Goal: Task Accomplishment & Management: Use online tool/utility

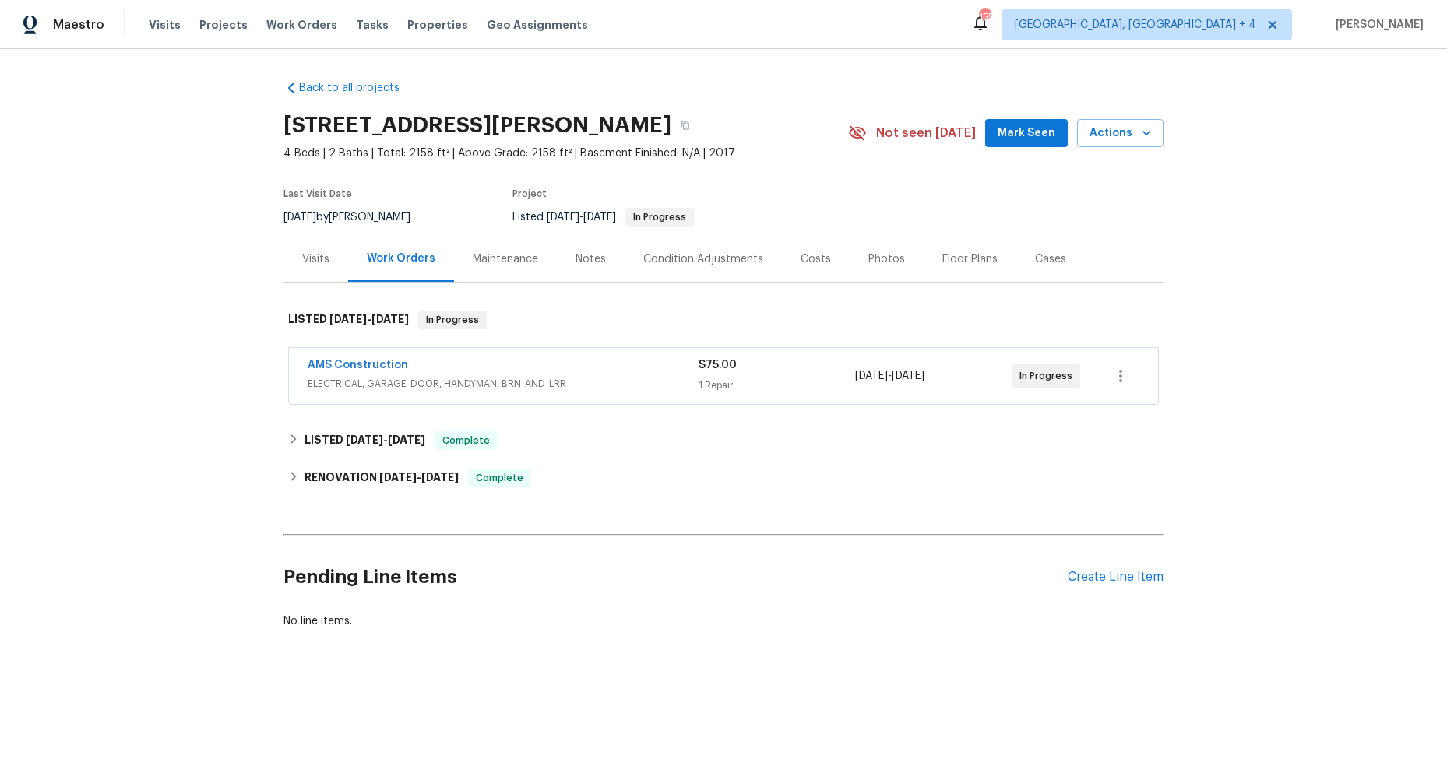
click at [520, 259] on div "Maintenance" at bounding box center [505, 260] width 65 height 16
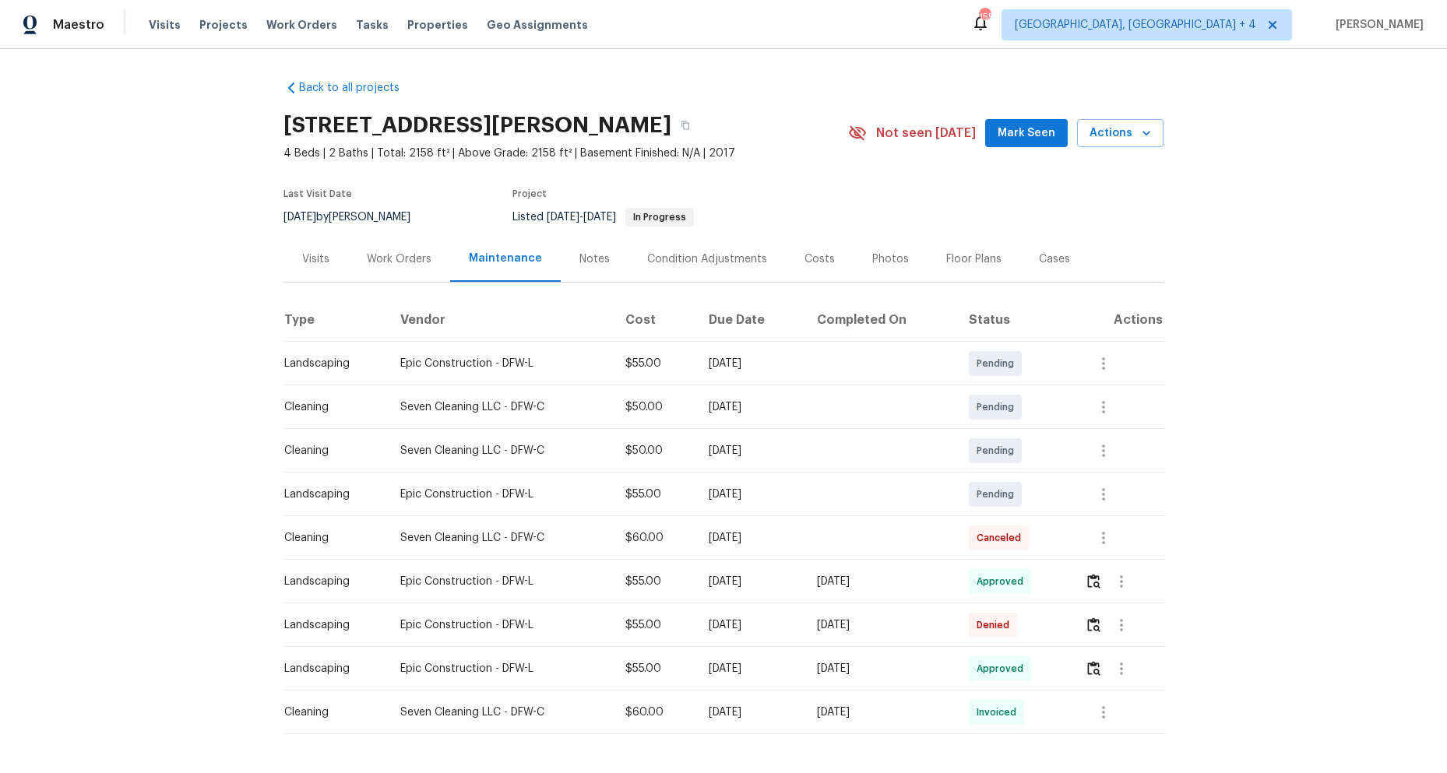
click at [1004, 624] on span "Denied" at bounding box center [995, 625] width 39 height 16
click at [1088, 626] on img "button" at bounding box center [1093, 624] width 13 height 15
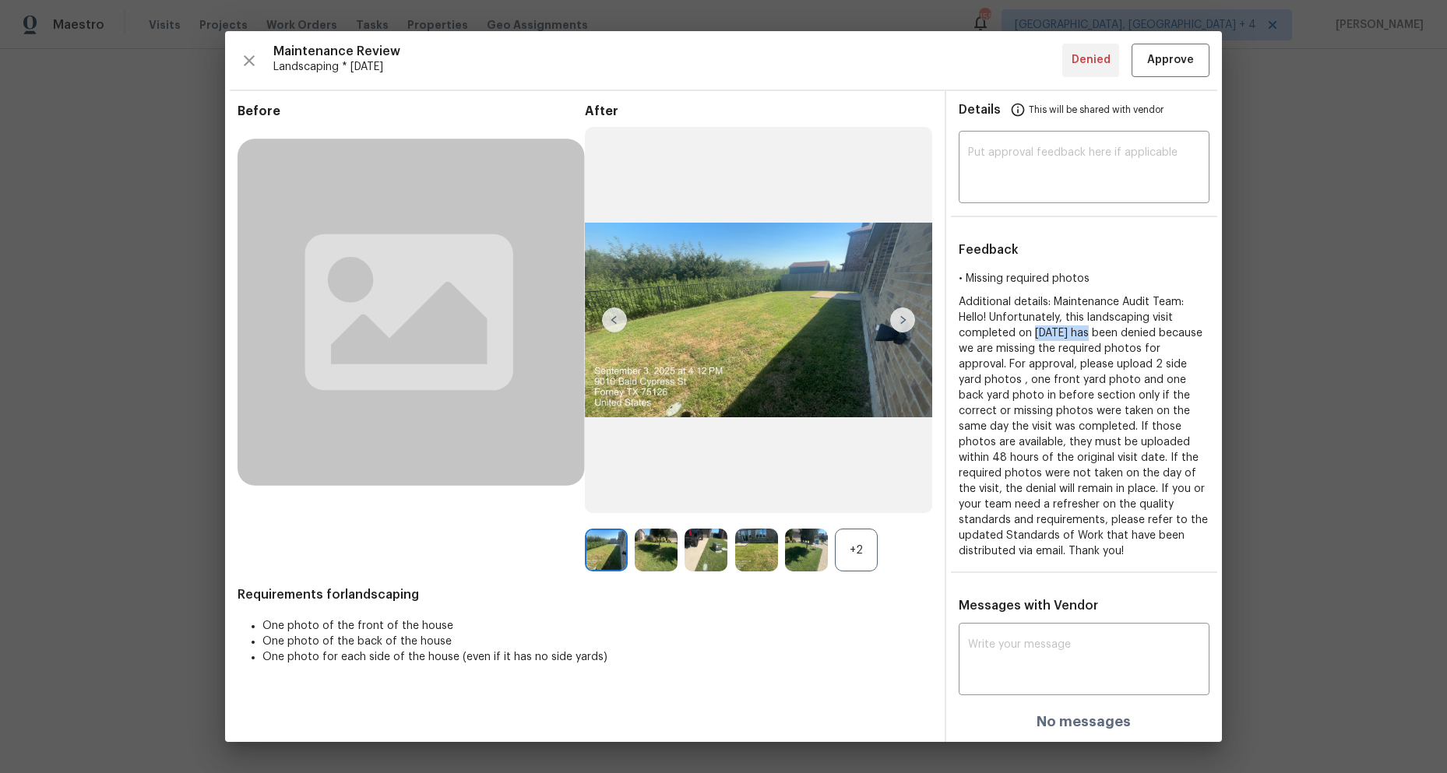
drag, startPoint x: 1034, startPoint y: 332, endPoint x: 1093, endPoint y: 330, distance: 59.2
click at [1093, 330] on span "Additional details: Maintenance Audit Team: Hello! Unfortunately, this landscap…" at bounding box center [1083, 427] width 249 height 260
click at [1071, 364] on span "Additional details: Maintenance Audit Team: Hello! Unfortunately, this landscap…" at bounding box center [1083, 427] width 249 height 260
drag, startPoint x: 963, startPoint y: 276, endPoint x: 1138, endPoint y: 544, distance: 319.6
click at [1138, 544] on div "• Missing required photos Additional details: Maintenance Audit Team: Hello! Un…" at bounding box center [1084, 415] width 276 height 288
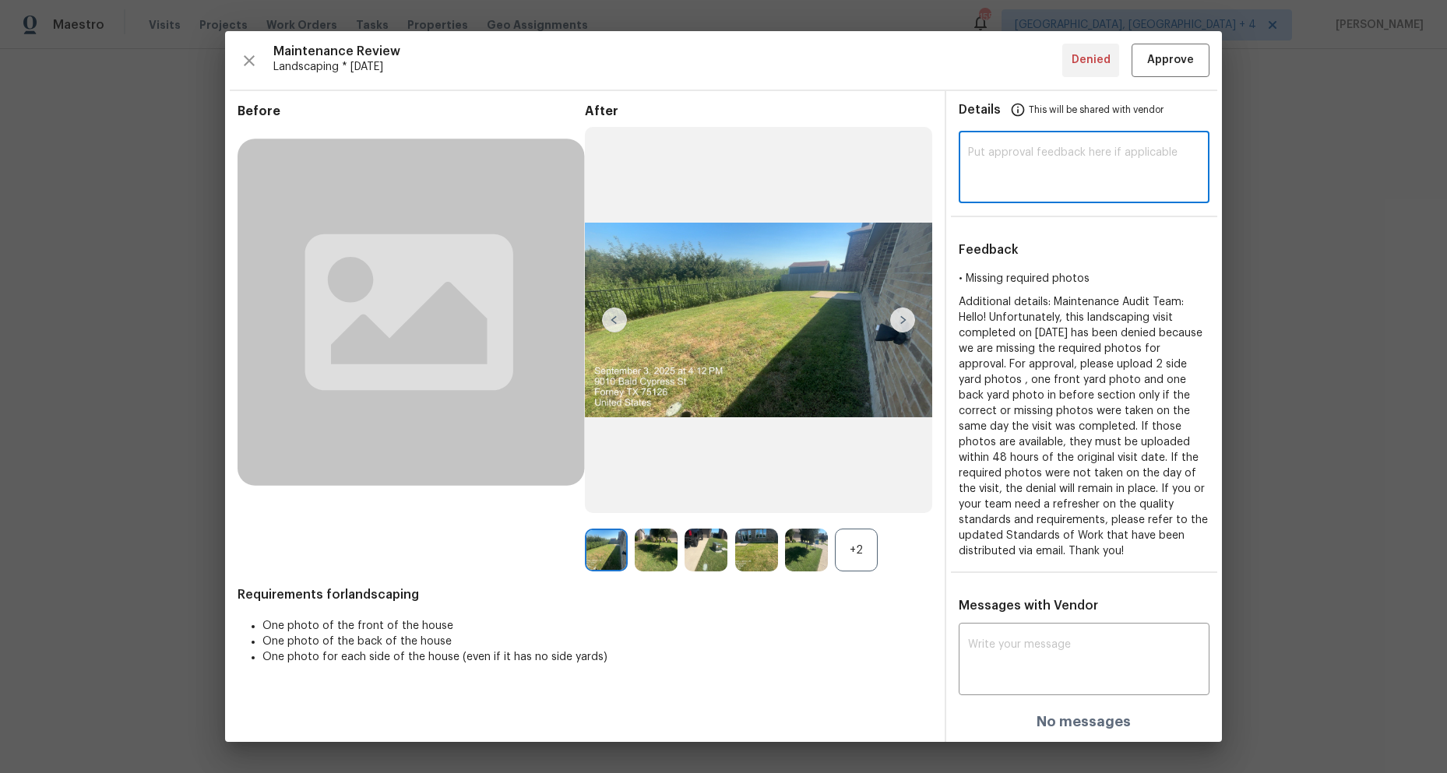
click at [1010, 181] on textarea at bounding box center [1084, 169] width 232 height 44
click at [1022, 641] on textarea at bounding box center [1084, 661] width 232 height 44
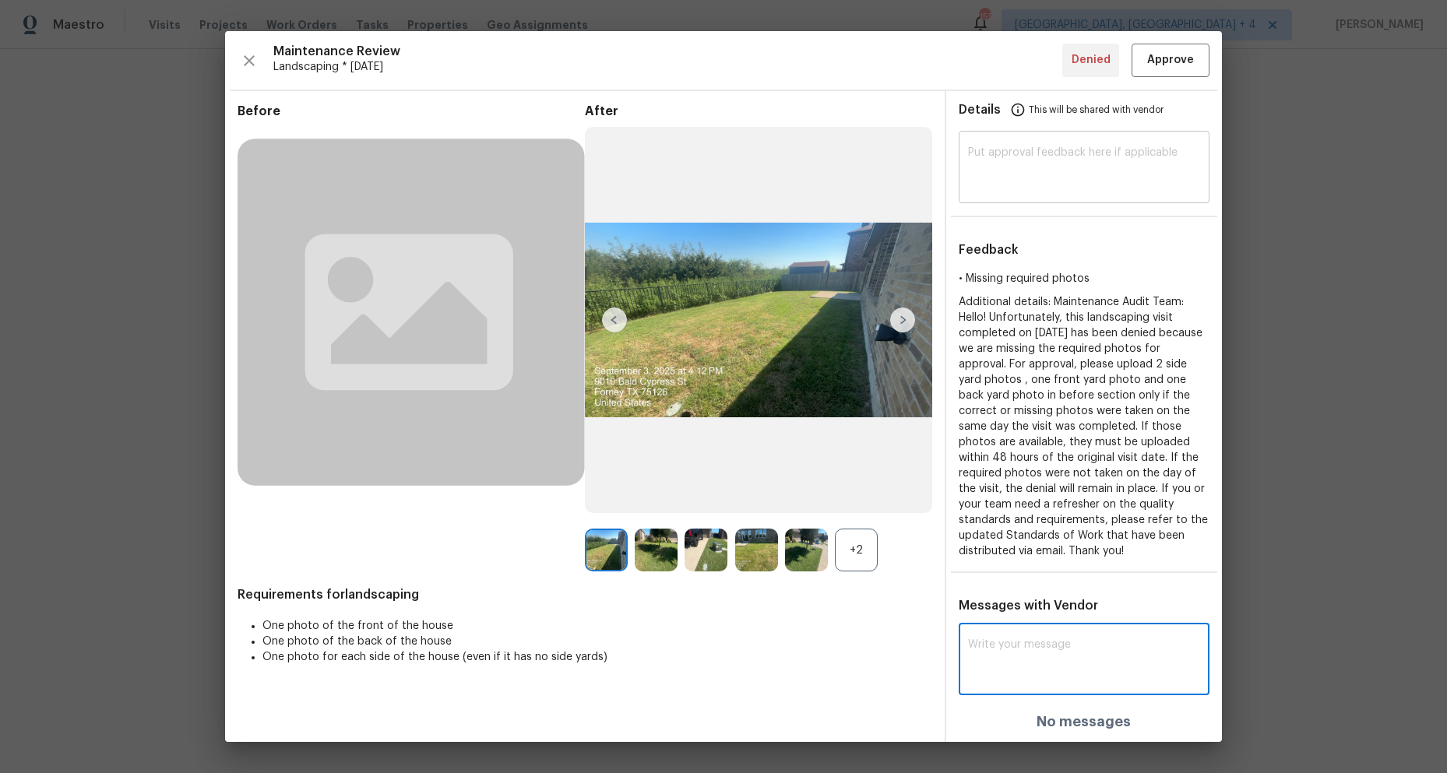
click at [972, 146] on div "​" at bounding box center [1084, 169] width 251 height 69
click at [1003, 641] on textarea at bounding box center [1084, 661] width 232 height 44
click at [976, 176] on textarea at bounding box center [1084, 169] width 232 height 44
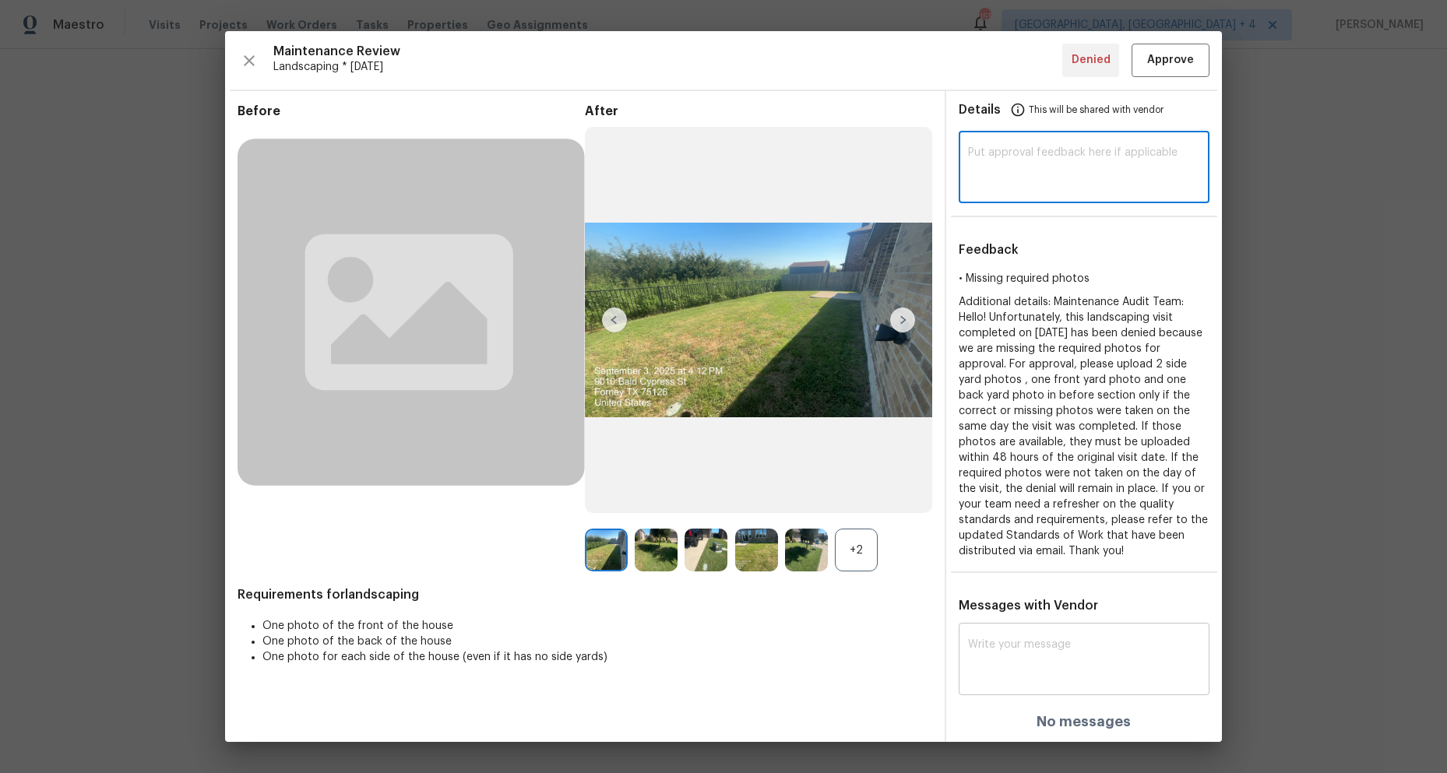
click at [1019, 654] on textarea at bounding box center [1084, 661] width 232 height 44
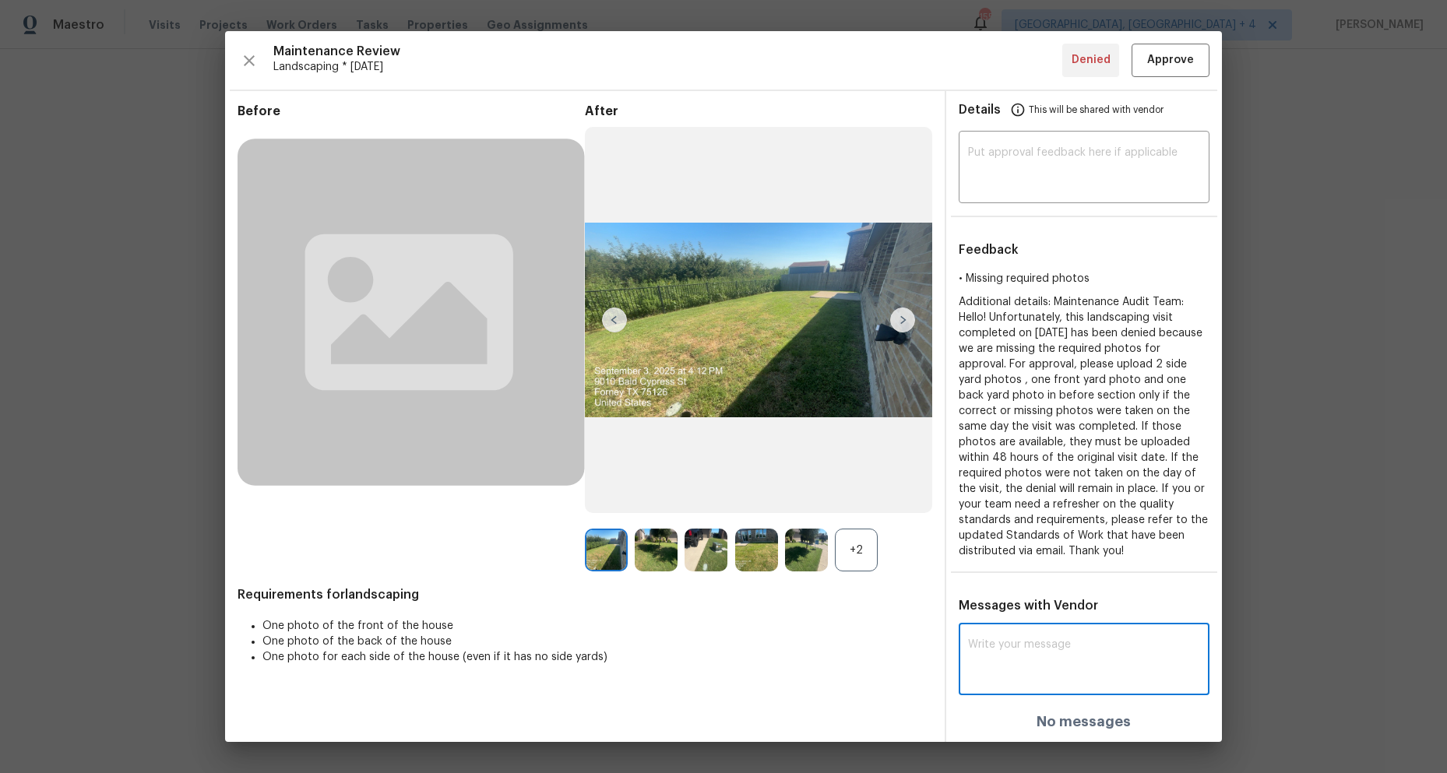
click at [988, 651] on textarea at bounding box center [1084, 661] width 232 height 44
click at [987, 144] on div "​" at bounding box center [1084, 169] width 251 height 69
click at [999, 655] on textarea at bounding box center [1084, 661] width 232 height 44
click at [1004, 656] on textarea at bounding box center [1084, 661] width 232 height 44
